Goal: Register for event/course

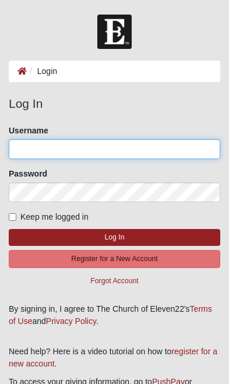
click at [157, 152] on input "Username" at bounding box center [115, 149] width 212 height 20
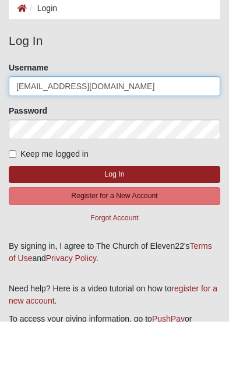
type input "[EMAIL_ADDRESS][DOMAIN_NAME]"
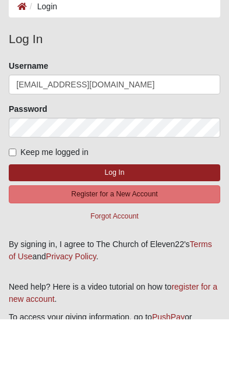
click at [13, 213] on input "Keep me logged in" at bounding box center [13, 217] width 8 height 8
checkbox input "true"
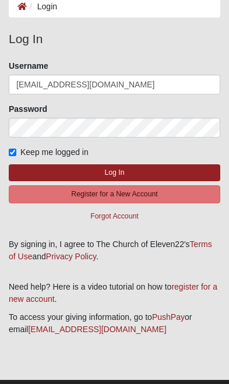
click at [26, 176] on button "Log In" at bounding box center [115, 172] width 212 height 17
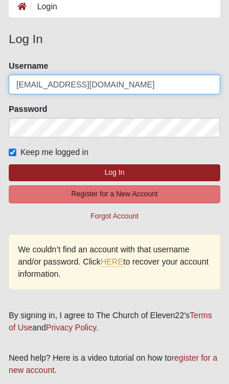
click at [55, 82] on input "[EMAIL_ADDRESS][DOMAIN_NAME]" at bounding box center [115, 85] width 212 height 20
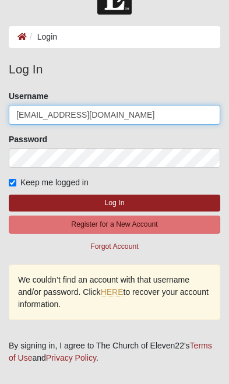
click at [115, 117] on input "[EMAIL_ADDRESS][DOMAIN_NAME]" at bounding box center [115, 115] width 212 height 20
type input "Parkerjoyce"
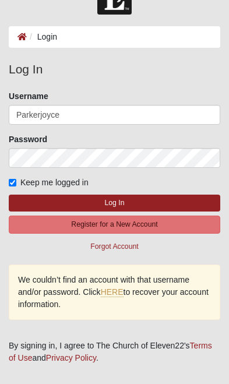
click at [39, 202] on button "Log In" at bounding box center [115, 203] width 212 height 17
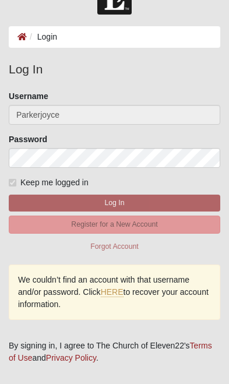
scroll to position [0, 0]
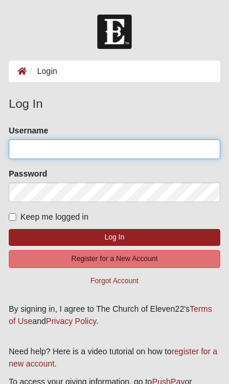
click at [190, 144] on input "Username" at bounding box center [115, 149] width 212 height 20
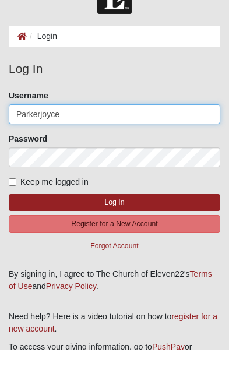
type input "Parkerjoyce"
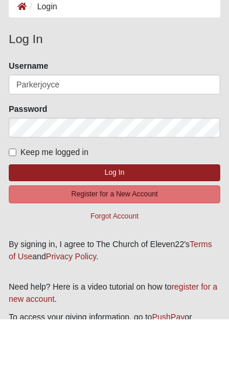
click at [16, 213] on input "Keep me logged in" at bounding box center [13, 217] width 8 height 8
checkbox input "true"
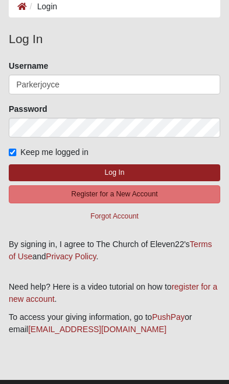
click at [26, 171] on button "Log In" at bounding box center [115, 172] width 212 height 17
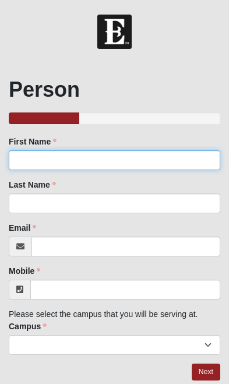
click at [176, 169] on input "First Name" at bounding box center [115, 160] width 212 height 20
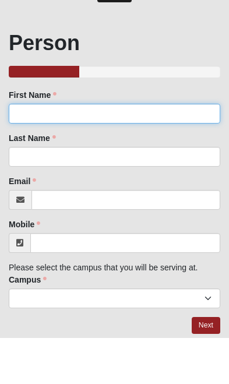
type input "[PERSON_NAME]"
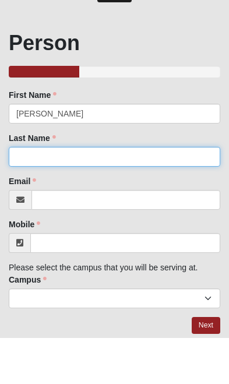
type input "Joyce"
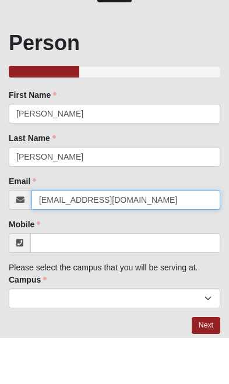
type input "parkerdjoyce@gmail.com"
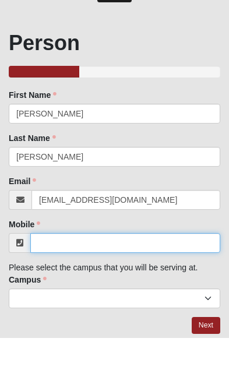
click at [57, 280] on input "Mobile" at bounding box center [125, 290] width 190 height 20
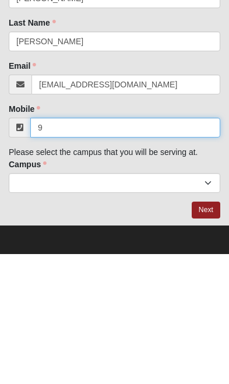
scroll to position [33, 0]
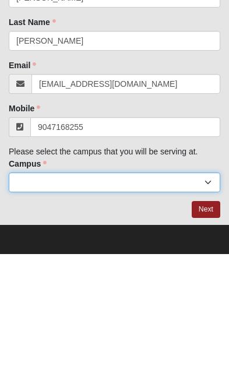
click at [166, 303] on select "Arlington Baymeadows Eleven22 Online Fleming Island Jesup Mandarin North Jax Or…" at bounding box center [115, 313] width 212 height 20
type input "(904) 716-8255"
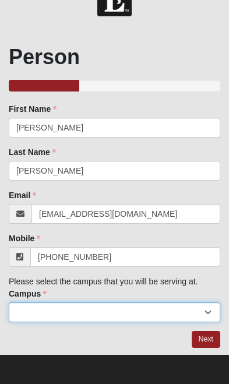
select select "3"
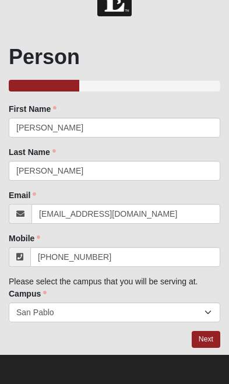
click at [208, 342] on link "Next" at bounding box center [206, 339] width 29 height 17
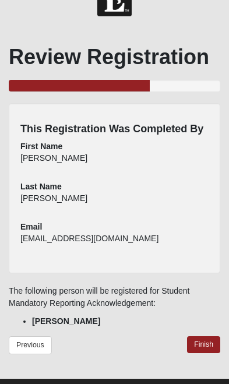
click at [200, 352] on link "Finish" at bounding box center [203, 344] width 33 height 17
